Goal: Transaction & Acquisition: Purchase product/service

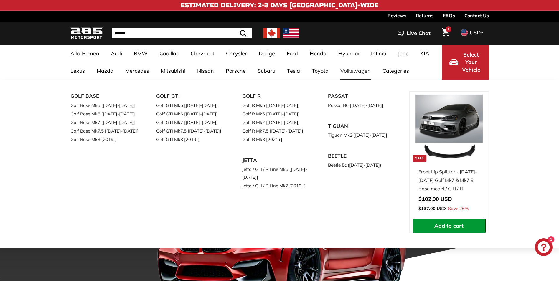
click at [284, 185] on link "Jetta / GLI / R Line Mk7 [2019+]" at bounding box center [277, 186] width 70 height 9
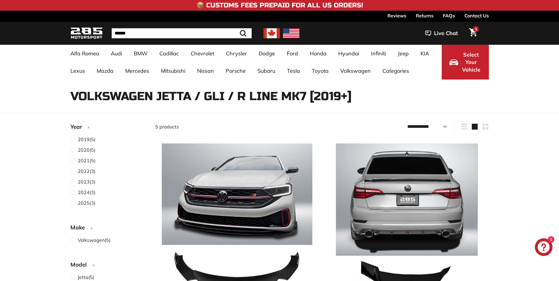
select select "**********"
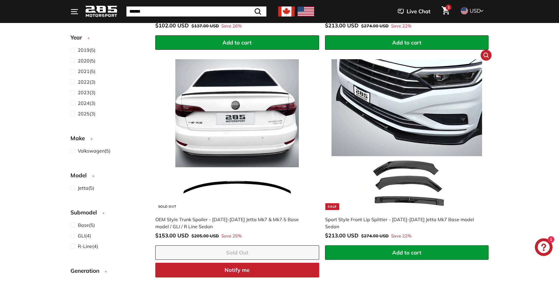
scroll to position [295, 0]
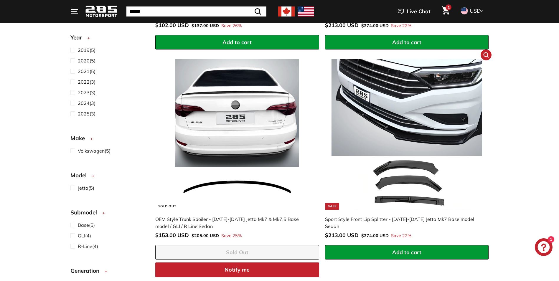
click at [404, 178] on img at bounding box center [407, 134] width 151 height 151
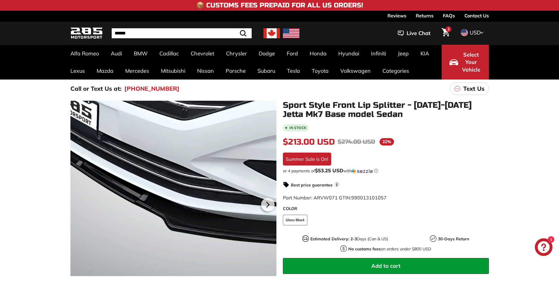
click at [148, 190] on div at bounding box center [173, 204] width 206 height 206
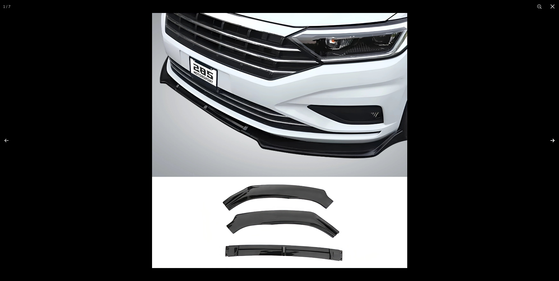
click at [555, 139] on button at bounding box center [548, 140] width 21 height 29
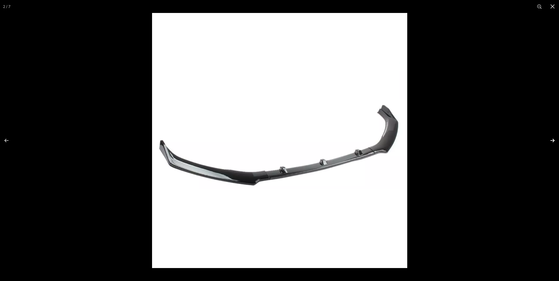
click at [555, 139] on button at bounding box center [548, 140] width 21 height 29
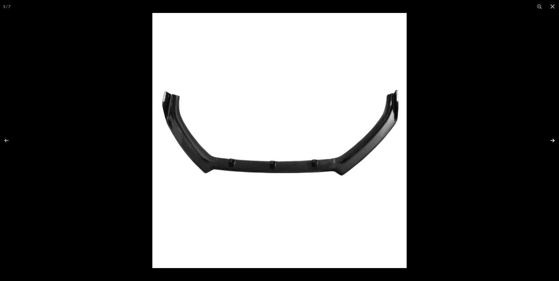
click at [555, 139] on button at bounding box center [548, 140] width 21 height 29
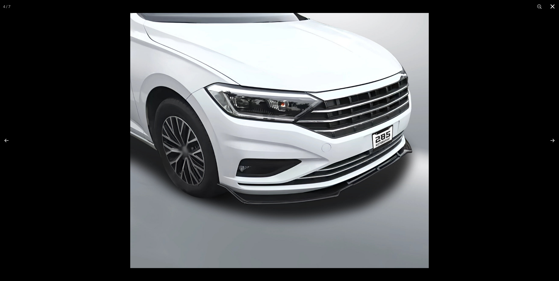
click at [550, 5] on button at bounding box center [552, 6] width 13 height 13
